Goal: Check status: Check status

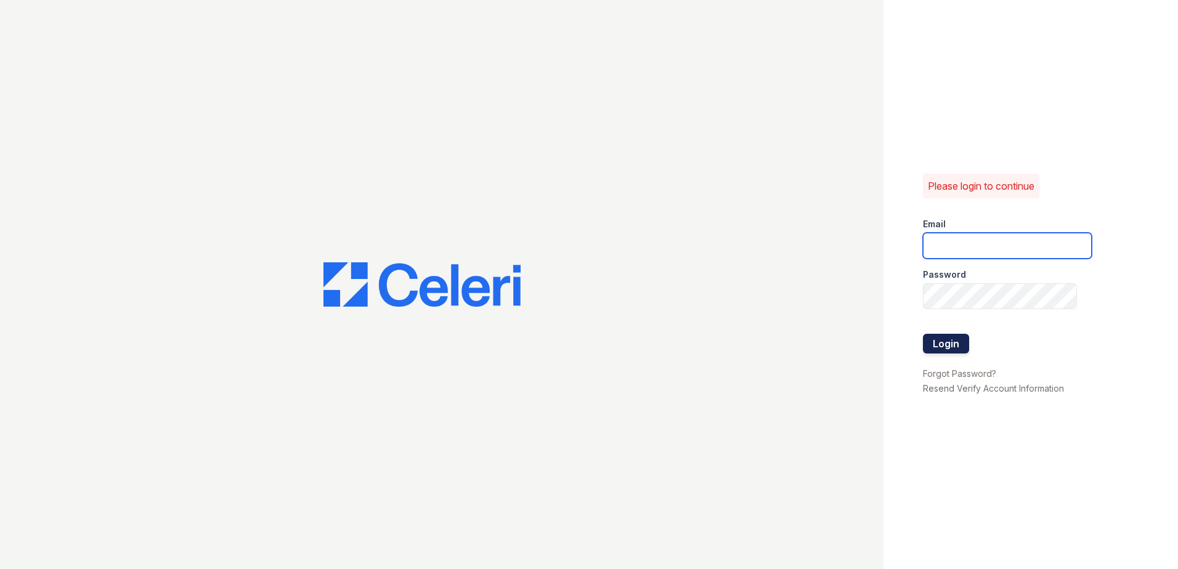
type input "XBecerra@trinity-pm.com"
click at [955, 338] on button "Login" at bounding box center [946, 344] width 46 height 20
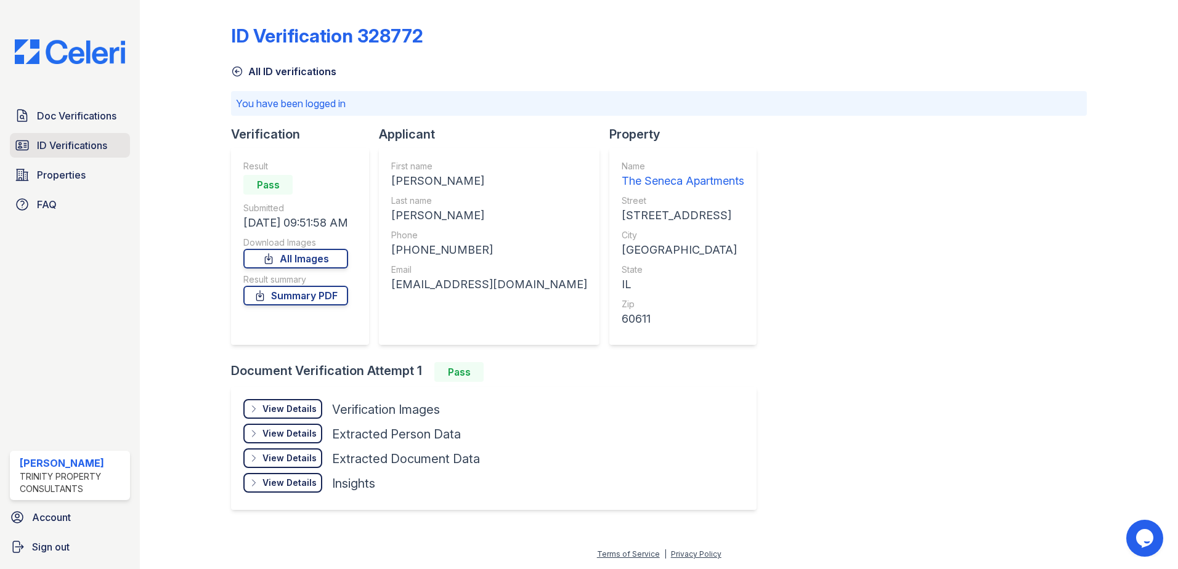
click at [83, 142] on span "ID Verifications" at bounding box center [72, 145] width 70 height 15
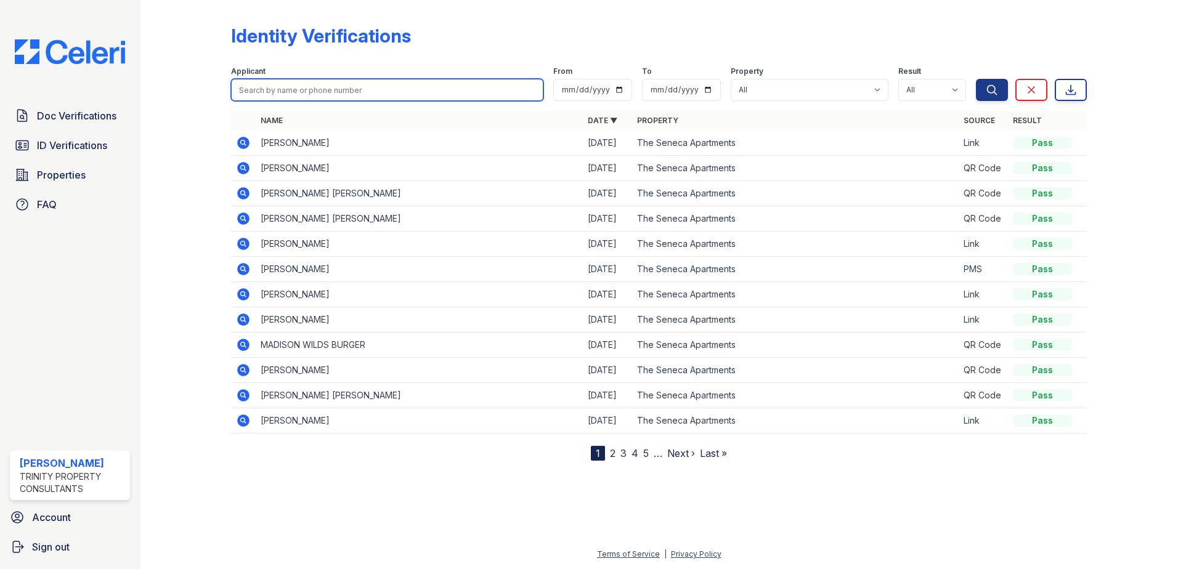
click at [360, 87] on input "search" at bounding box center [387, 90] width 312 height 22
type input "namrata"
click at [976, 79] on button "Search" at bounding box center [992, 90] width 32 height 22
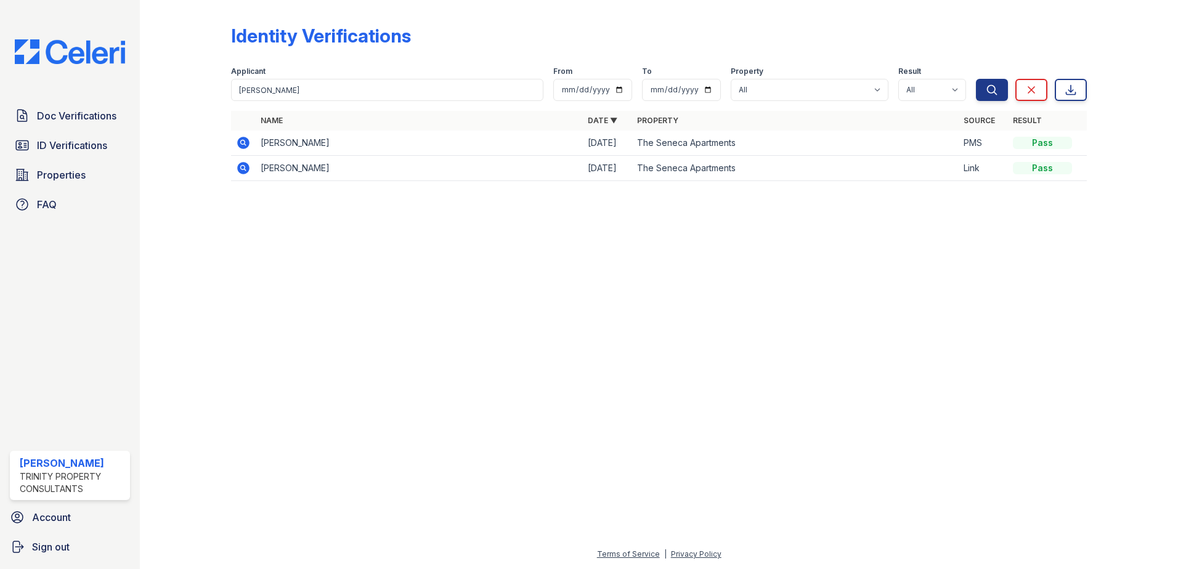
click at [242, 145] on icon at bounding box center [243, 143] width 12 height 12
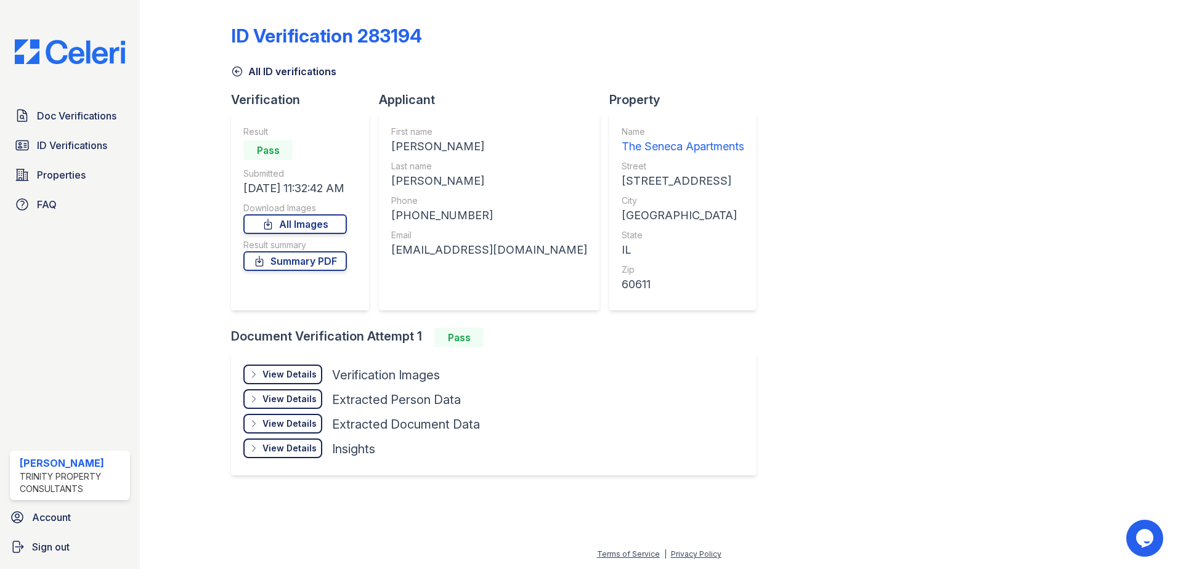
click at [309, 373] on div "View Details" at bounding box center [289, 374] width 54 height 12
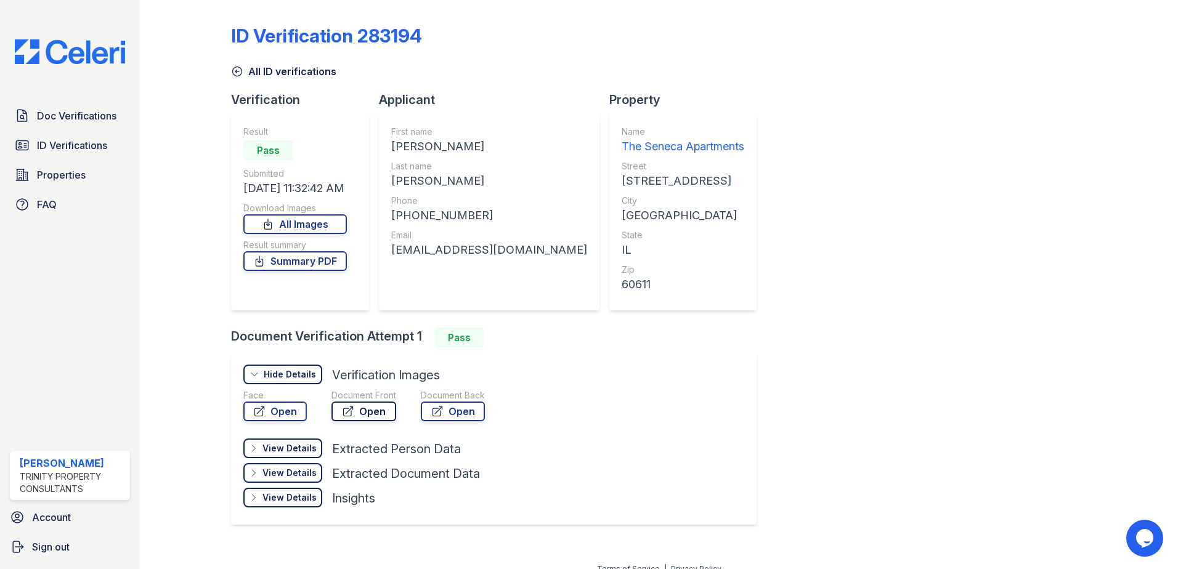
click at [378, 416] on link "Open" at bounding box center [363, 412] width 65 height 20
click at [294, 409] on link "Open" at bounding box center [274, 412] width 63 height 20
click at [450, 408] on link "Open" at bounding box center [453, 412] width 64 height 20
click at [306, 265] on link "Summary PDF" at bounding box center [295, 261] width 104 height 20
click at [433, 409] on icon at bounding box center [437, 411] width 12 height 12
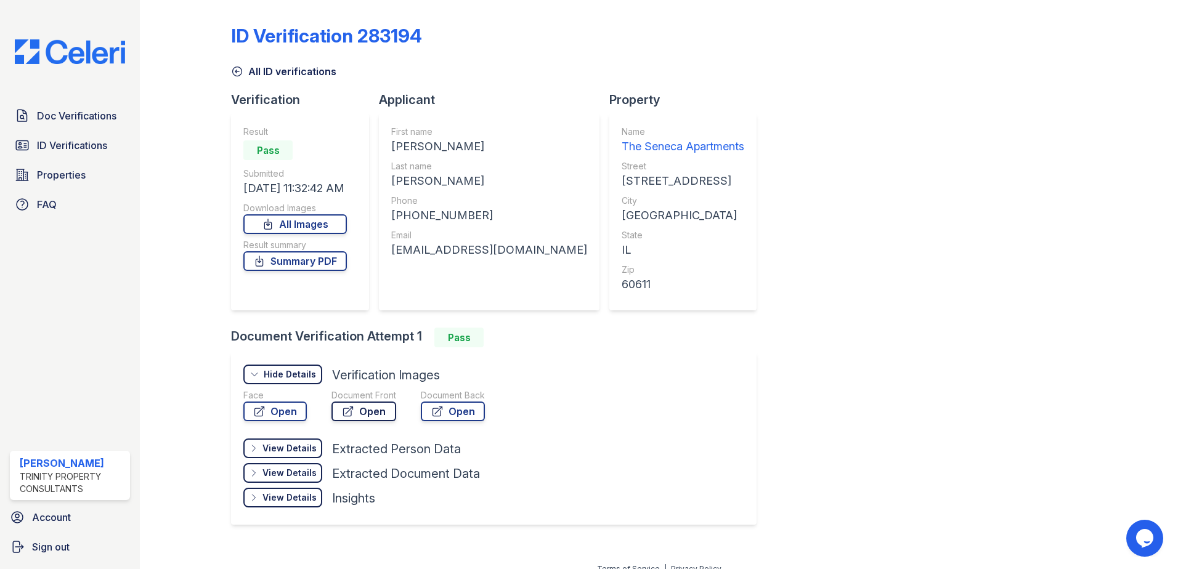
click at [335, 413] on link "Open" at bounding box center [363, 412] width 65 height 20
click at [367, 410] on link "Open" at bounding box center [363, 412] width 65 height 20
click at [70, 139] on span "ID Verifications" at bounding box center [72, 145] width 70 height 15
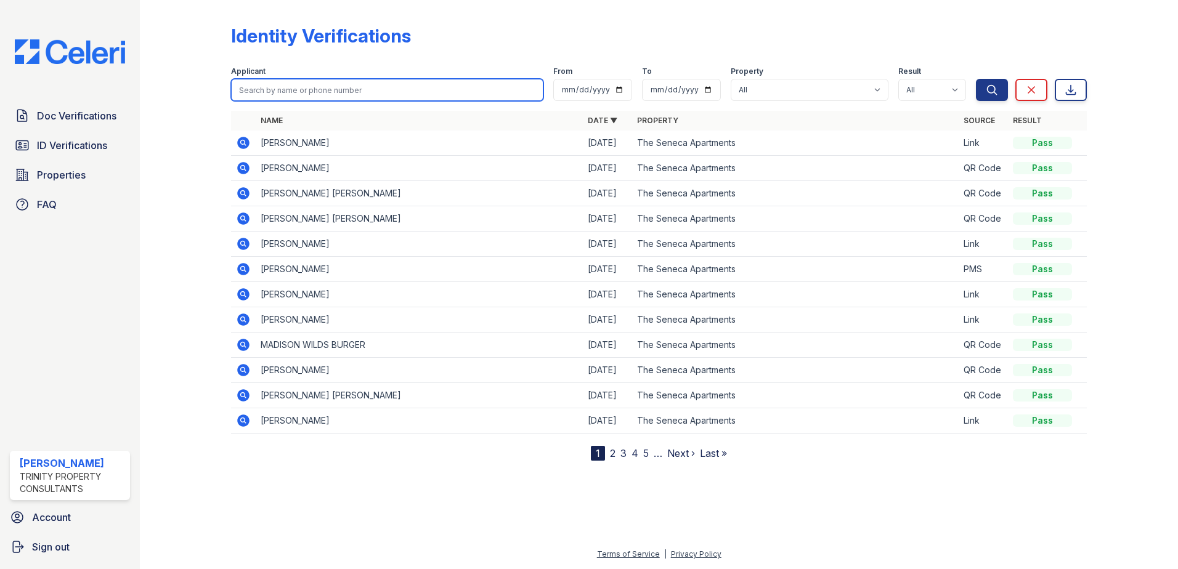
click at [330, 89] on input "search" at bounding box center [387, 90] width 312 height 22
type input "murali"
click at [976, 79] on button "Search" at bounding box center [992, 90] width 32 height 22
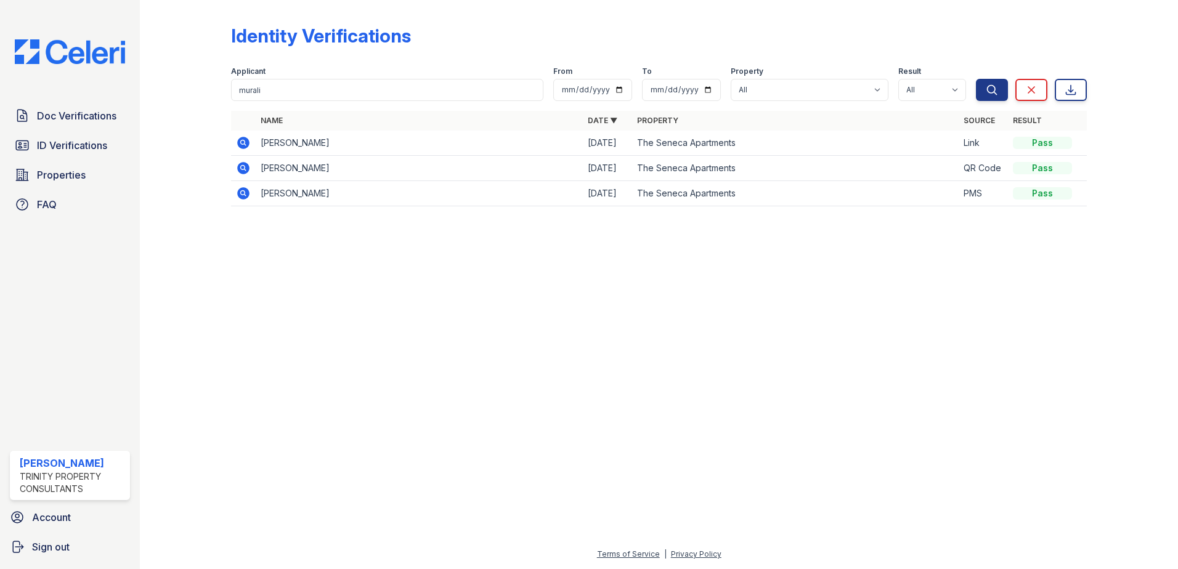
click at [238, 194] on icon at bounding box center [243, 193] width 12 height 12
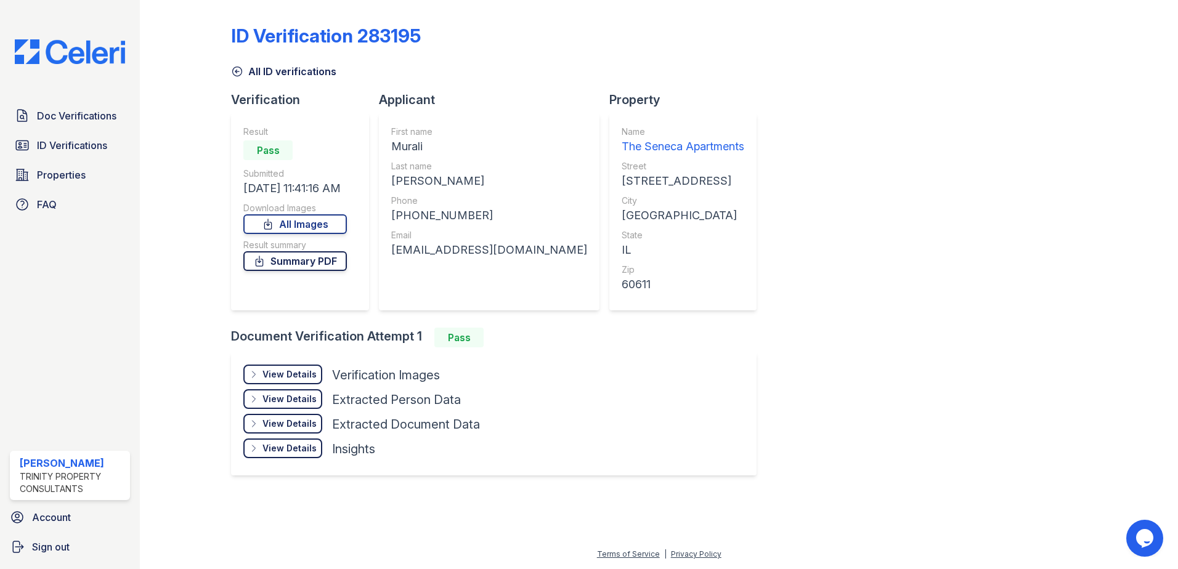
drag, startPoint x: 332, startPoint y: 260, endPoint x: 346, endPoint y: 258, distance: 14.3
click at [332, 260] on link "Summary PDF" at bounding box center [295, 261] width 104 height 20
click at [327, 256] on link "Summary PDF" at bounding box center [295, 261] width 104 height 20
click at [311, 378] on div "View Details" at bounding box center [289, 374] width 54 height 12
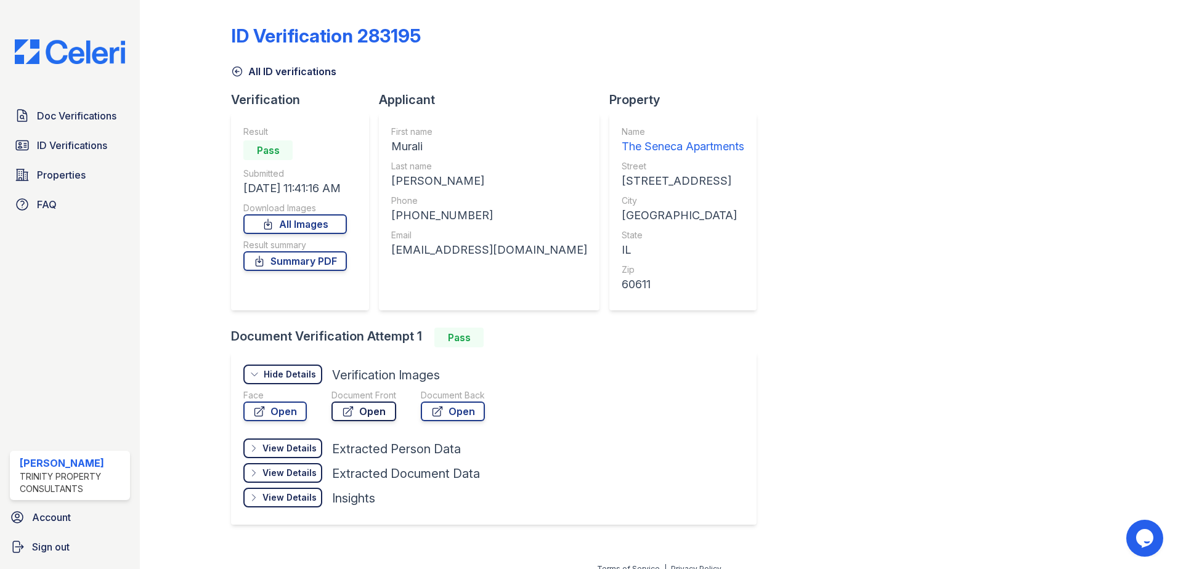
click at [381, 405] on link "Open" at bounding box center [363, 412] width 65 height 20
click at [476, 416] on link "Open" at bounding box center [453, 412] width 64 height 20
click at [105, 113] on span "Doc Verifications" at bounding box center [76, 115] width 79 height 15
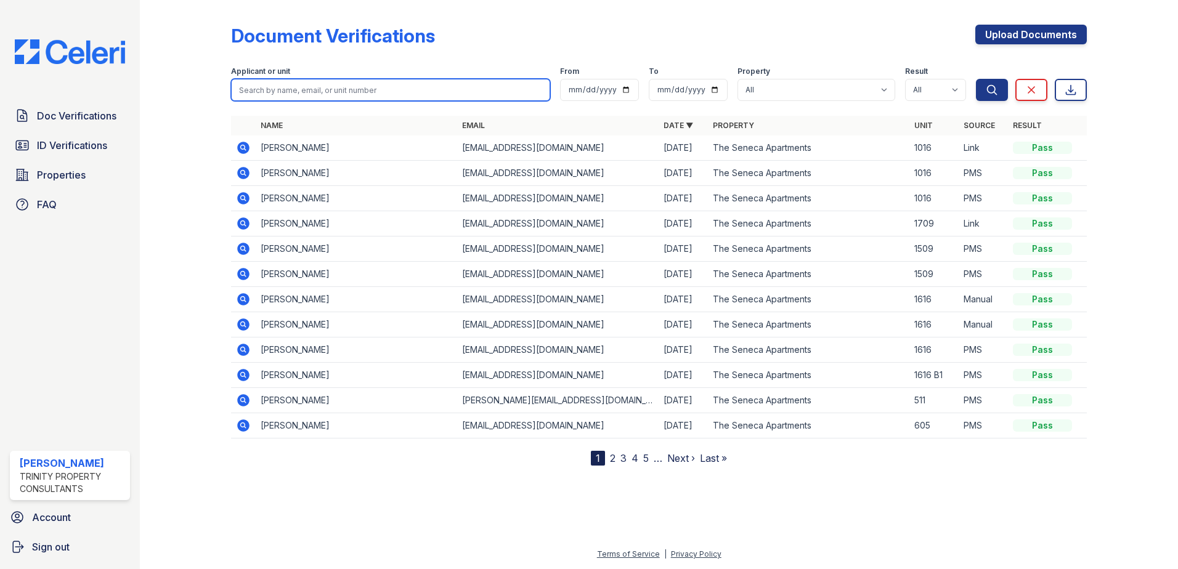
click at [357, 87] on input "search" at bounding box center [390, 90] width 319 height 22
type input "murali"
click at [976, 79] on button "Search" at bounding box center [992, 90] width 32 height 22
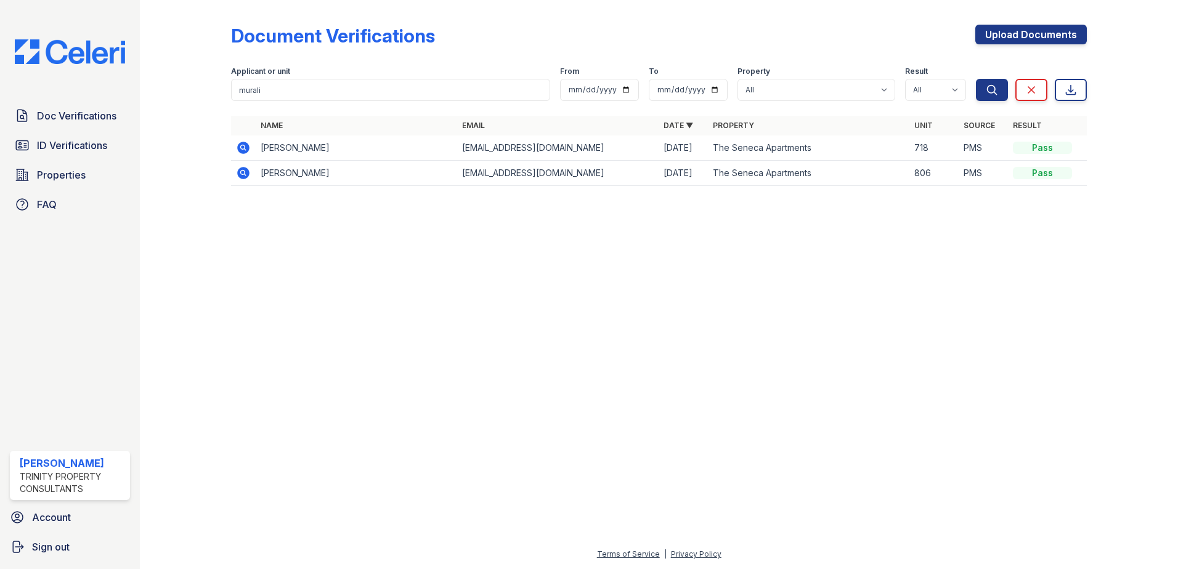
click at [245, 174] on icon at bounding box center [243, 173] width 15 height 15
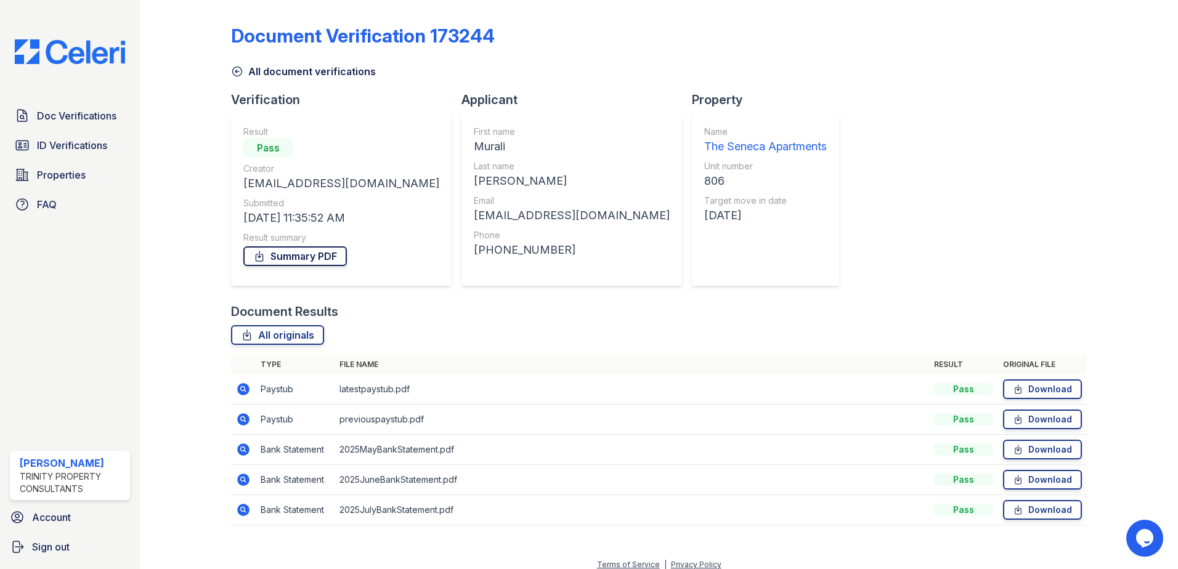
click at [301, 251] on link "Summary PDF" at bounding box center [295, 256] width 104 height 20
click at [49, 141] on span "ID Verifications" at bounding box center [72, 145] width 70 height 15
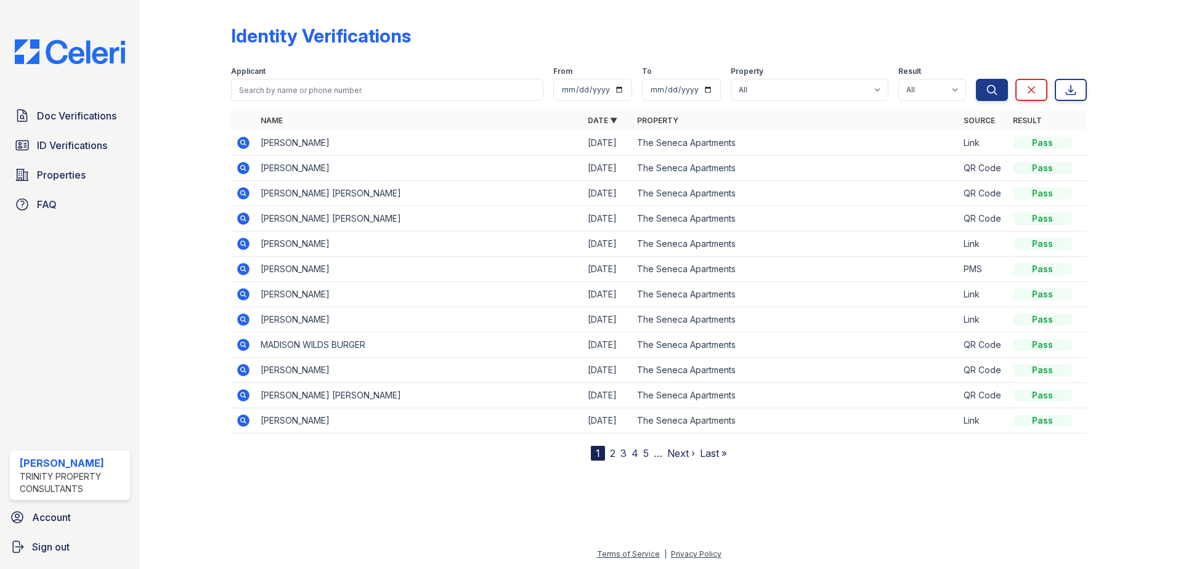
click at [245, 270] on icon at bounding box center [243, 269] width 15 height 15
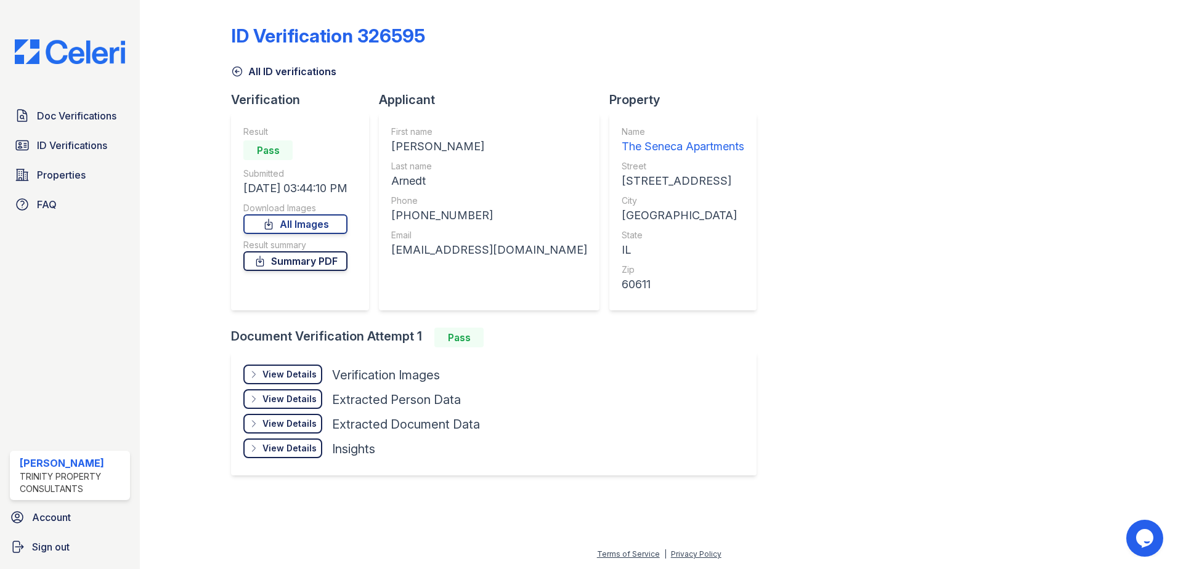
click at [283, 264] on link "Summary PDF" at bounding box center [295, 261] width 104 height 20
click at [75, 112] on span "Doc Verifications" at bounding box center [76, 115] width 79 height 15
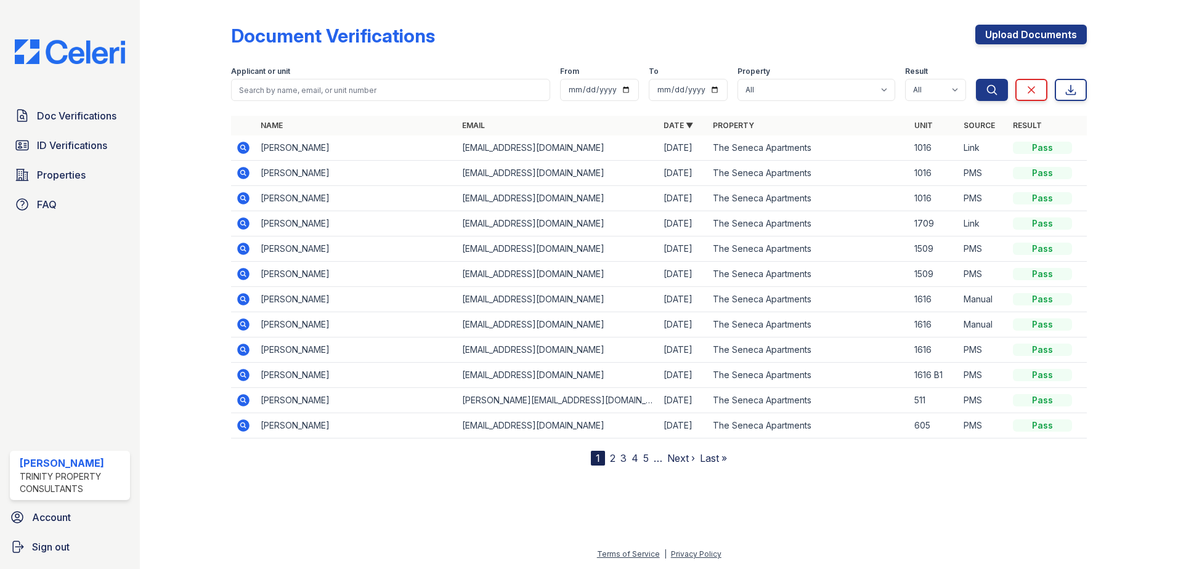
click at [243, 195] on icon at bounding box center [243, 198] width 15 height 15
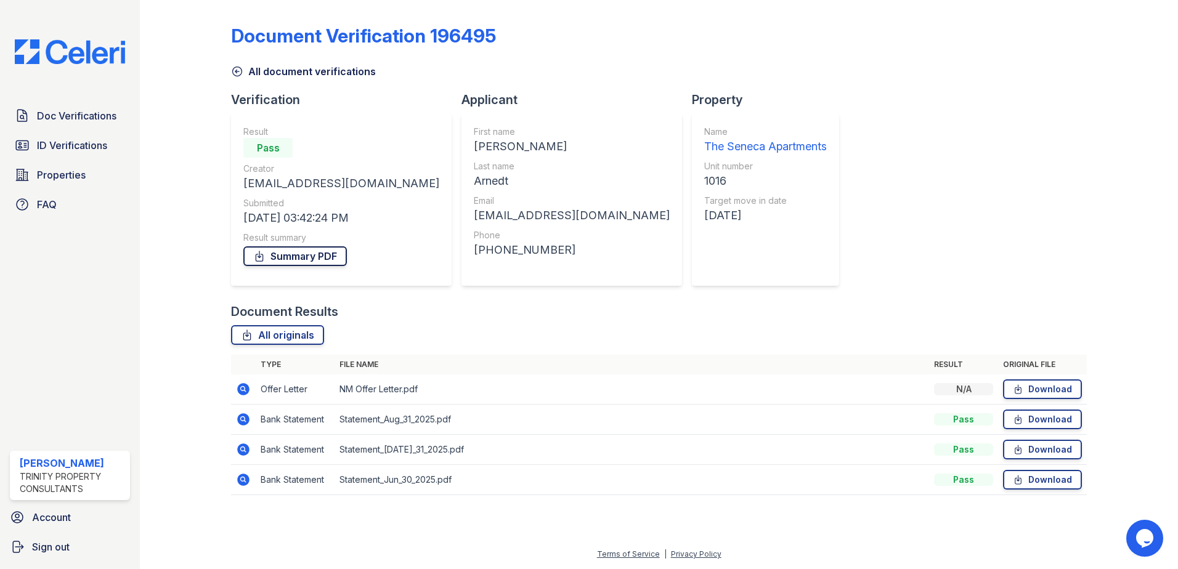
click at [335, 254] on link "Summary PDF" at bounding box center [295, 256] width 104 height 20
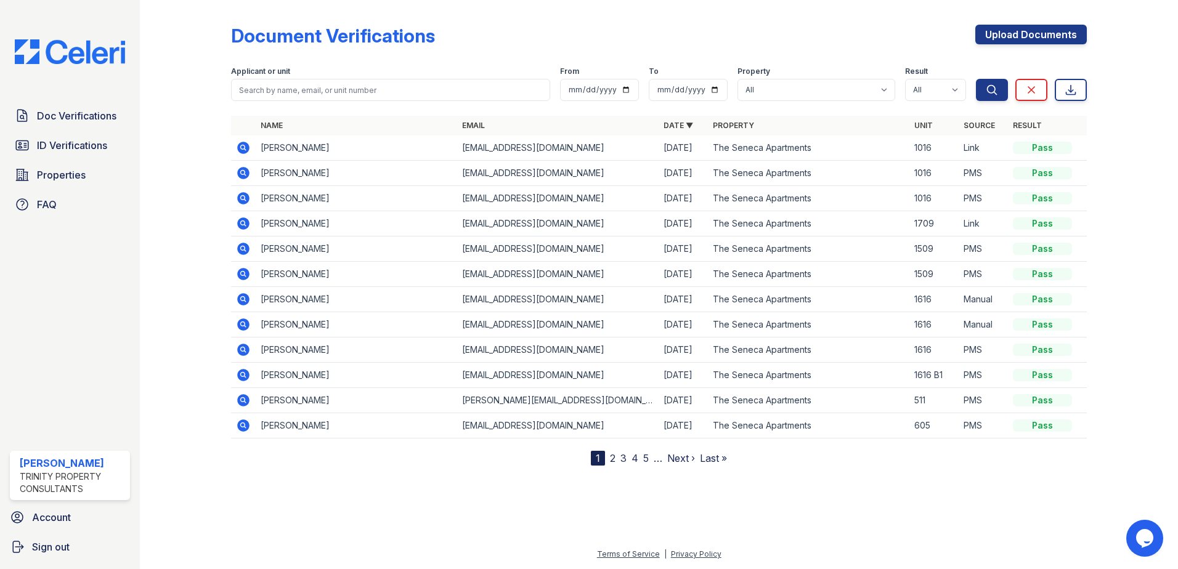
click at [244, 173] on icon at bounding box center [242, 172] width 3 height 3
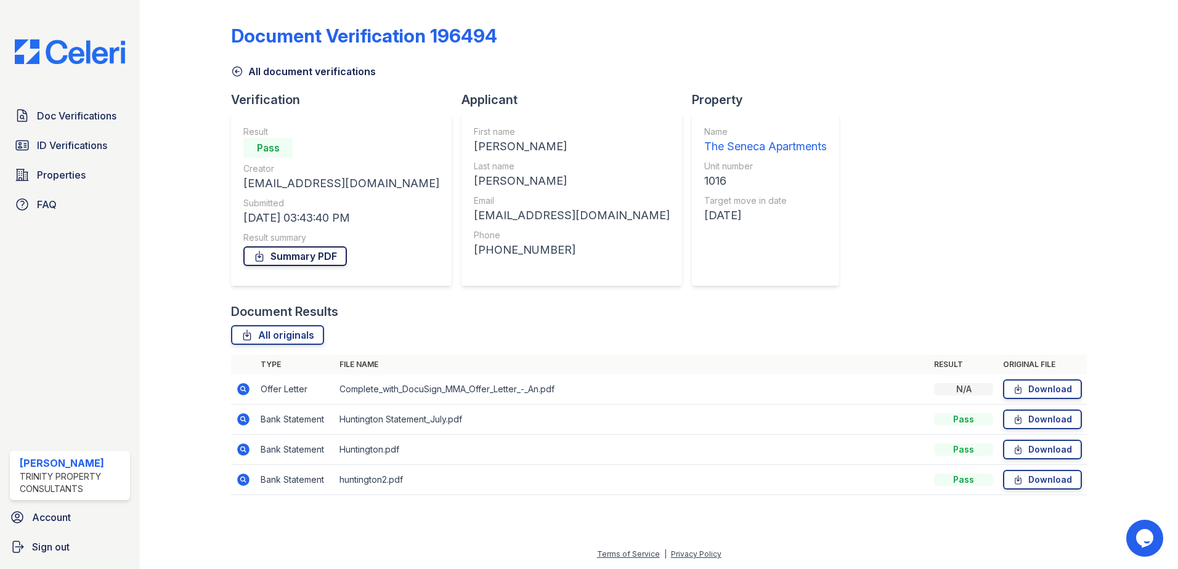
click at [327, 259] on link "Summary PDF" at bounding box center [295, 256] width 104 height 20
click at [70, 139] on span "ID Verifications" at bounding box center [72, 145] width 70 height 15
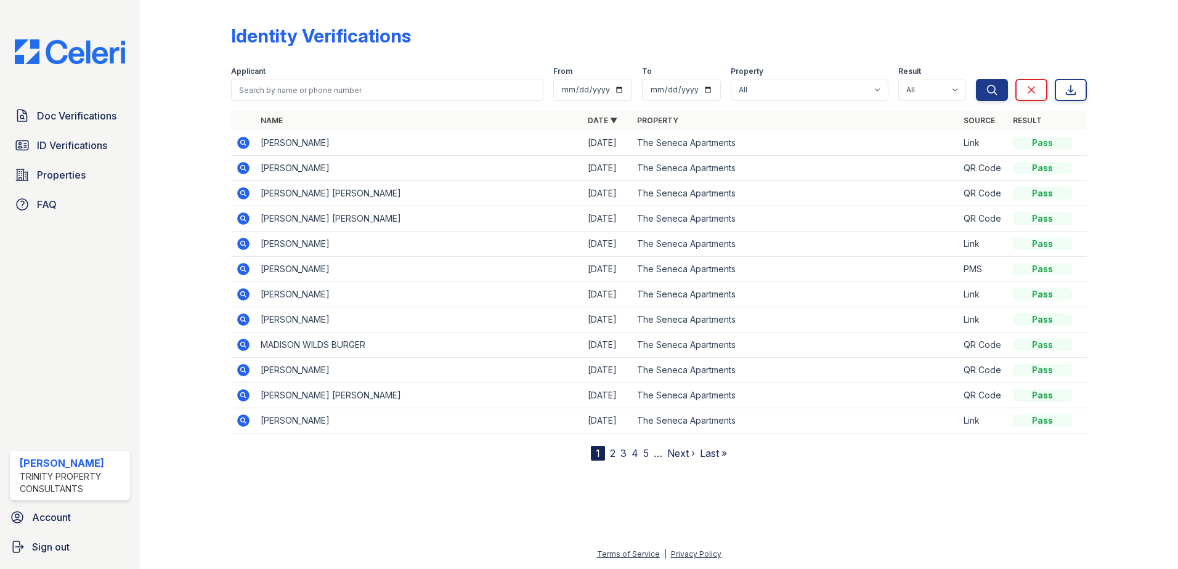
click at [246, 296] on icon at bounding box center [243, 294] width 12 height 12
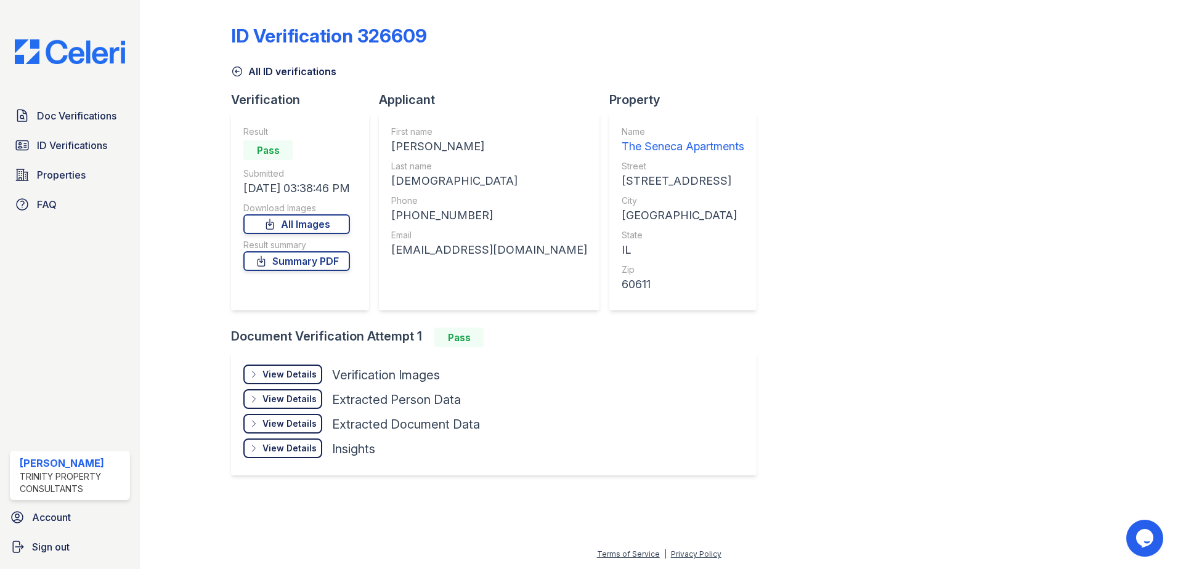
click at [299, 374] on div "View Details" at bounding box center [289, 374] width 54 height 12
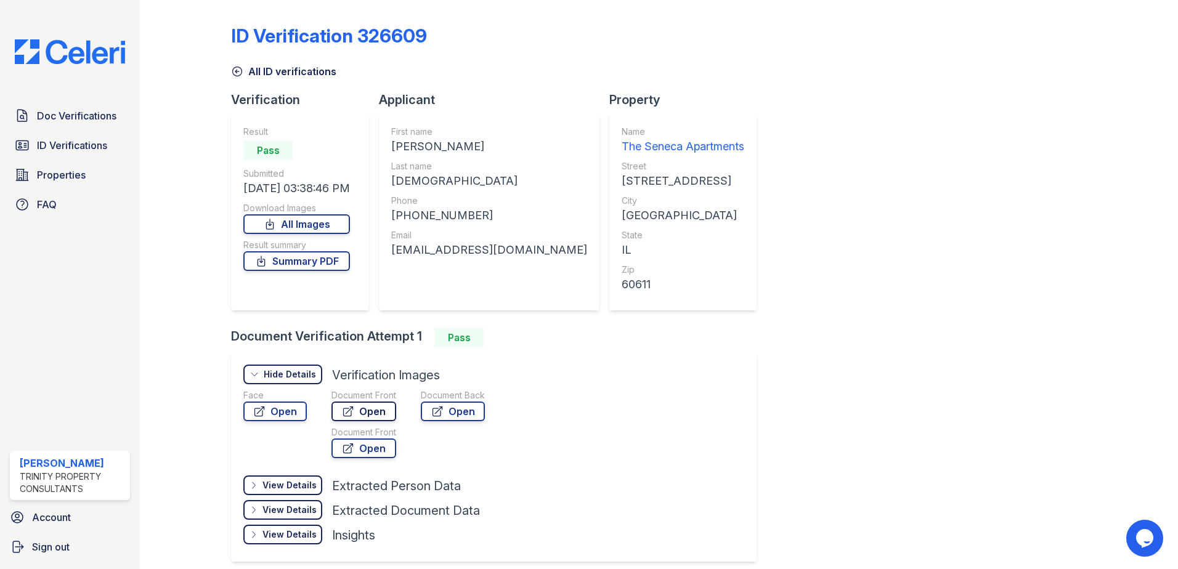
click at [386, 413] on link "Open" at bounding box center [363, 412] width 65 height 20
click at [449, 409] on link "Open" at bounding box center [453, 412] width 64 height 20
click at [293, 268] on link "Summary PDF" at bounding box center [296, 261] width 107 height 20
click at [51, 125] on link "Doc Verifications" at bounding box center [70, 116] width 120 height 25
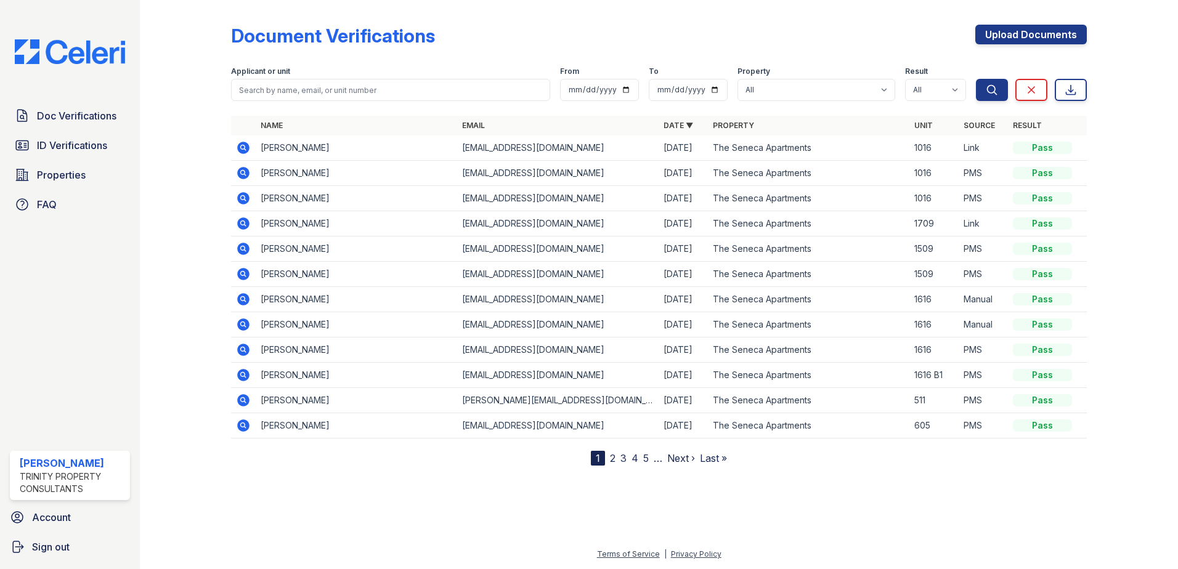
click at [240, 147] on icon at bounding box center [243, 148] width 12 height 12
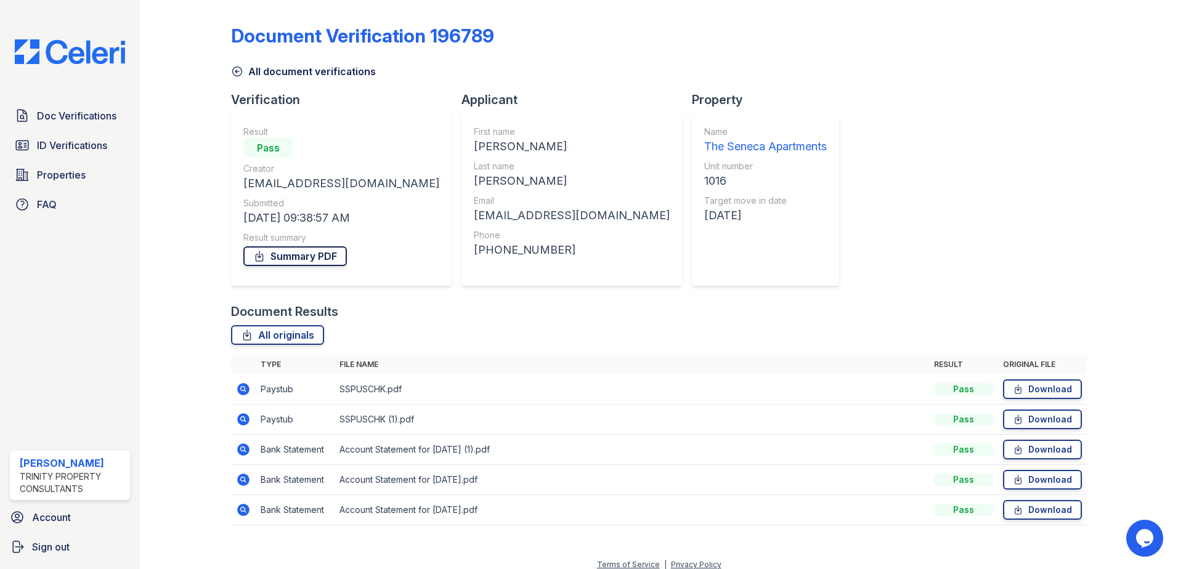
click at [332, 247] on link "Summary PDF" at bounding box center [295, 256] width 104 height 20
click at [48, 150] on span "ID Verifications" at bounding box center [72, 145] width 70 height 15
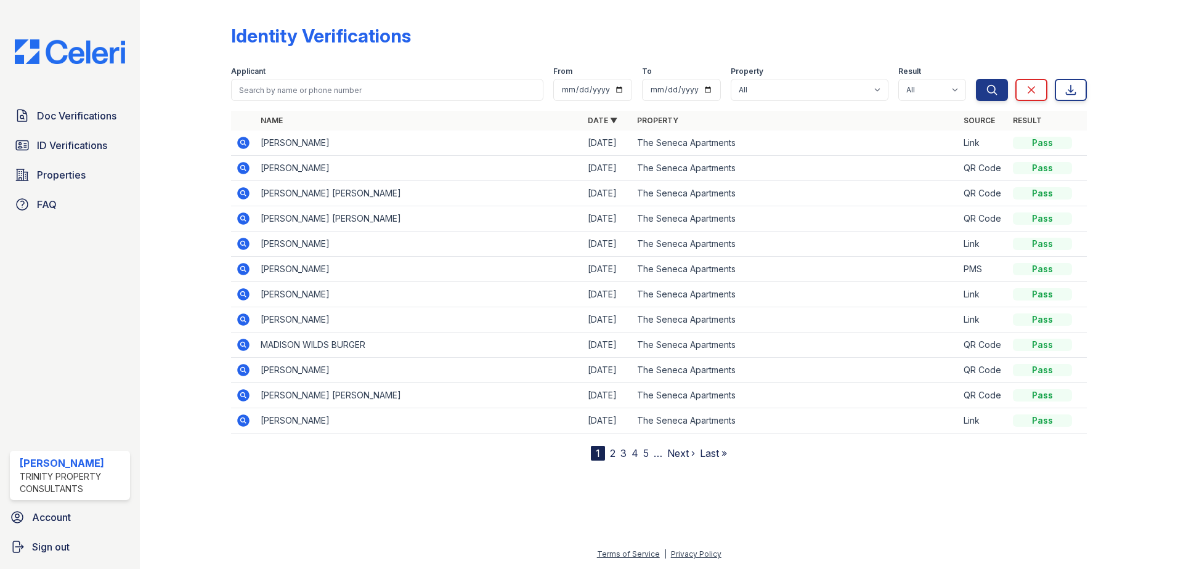
click at [246, 246] on icon at bounding box center [243, 244] width 12 height 12
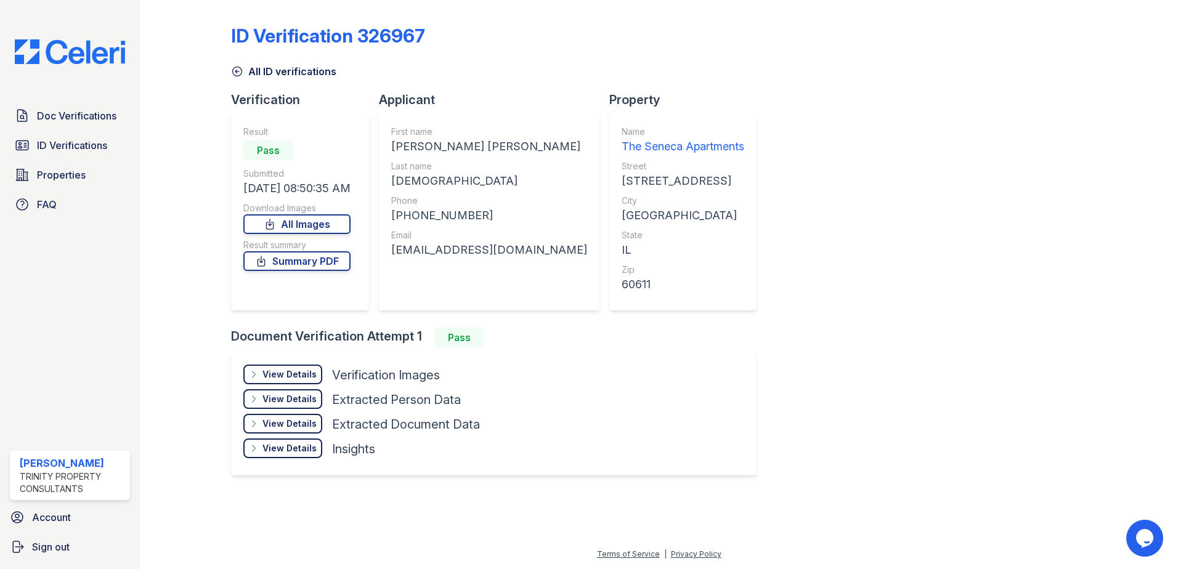
click at [295, 370] on div "View Details" at bounding box center [289, 374] width 54 height 12
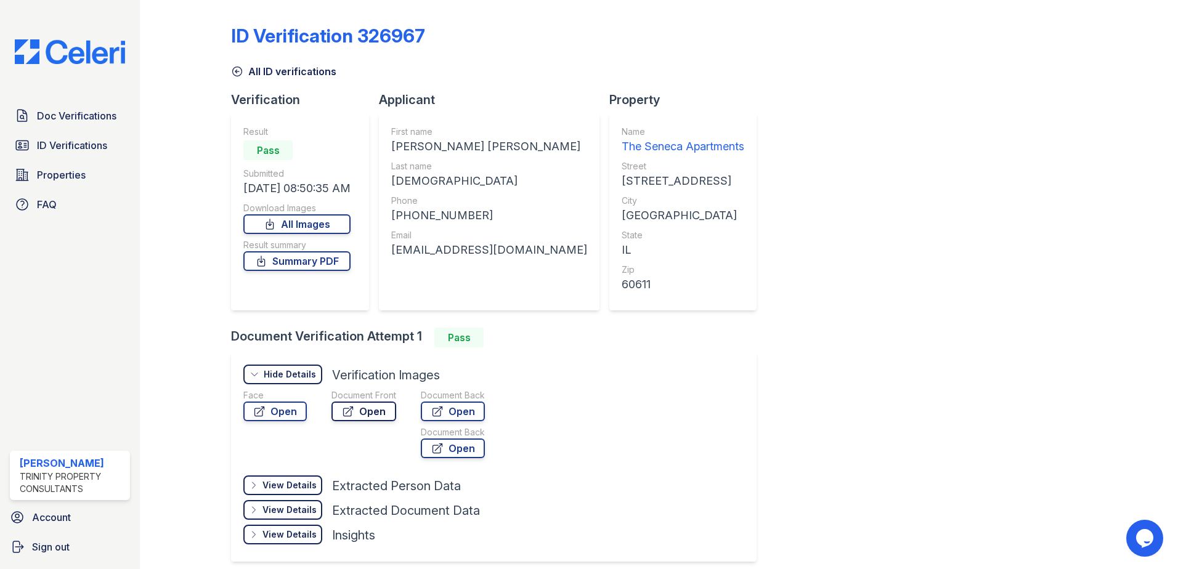
click at [377, 416] on link "Open" at bounding box center [363, 412] width 65 height 20
click at [469, 405] on link "Open" at bounding box center [453, 412] width 64 height 20
click at [441, 445] on icon at bounding box center [437, 448] width 9 height 9
click at [458, 405] on link "Open" at bounding box center [453, 412] width 64 height 20
click at [76, 154] on link "ID Verifications" at bounding box center [70, 145] width 120 height 25
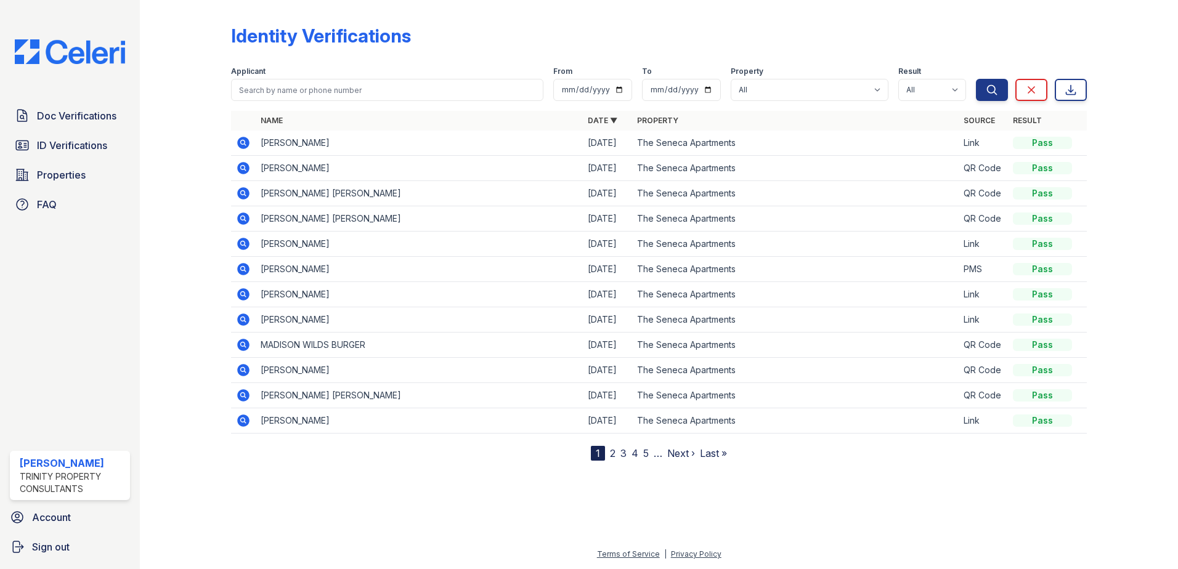
click at [240, 245] on icon at bounding box center [243, 244] width 12 height 12
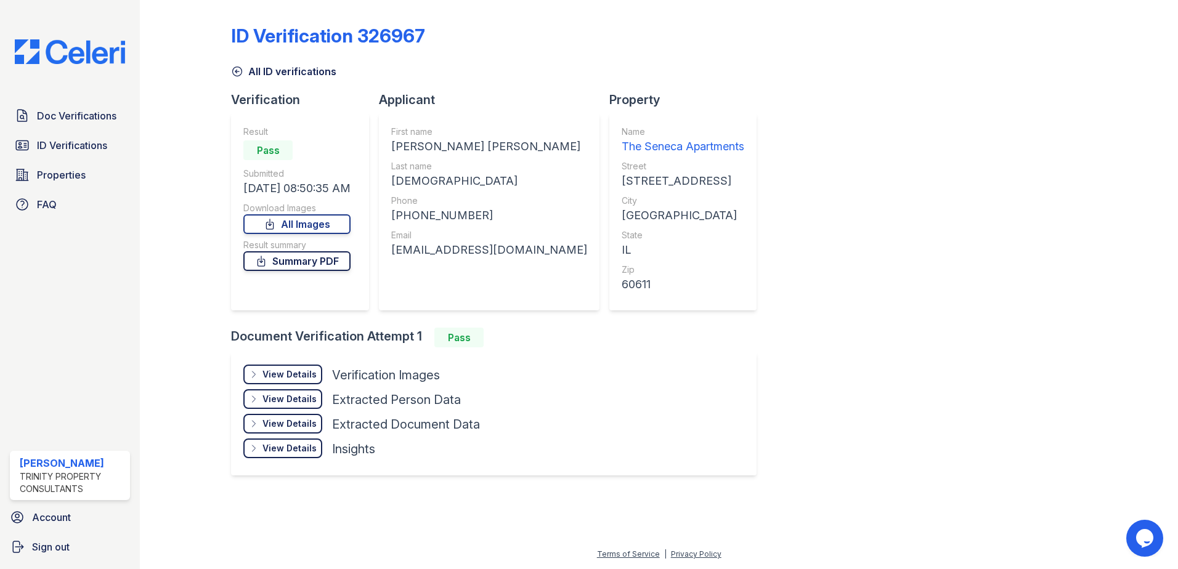
click at [337, 264] on link "Summary PDF" at bounding box center [296, 261] width 107 height 20
click at [309, 373] on div "View Details" at bounding box center [289, 374] width 54 height 12
